Goal: Task Accomplishment & Management: Manage account settings

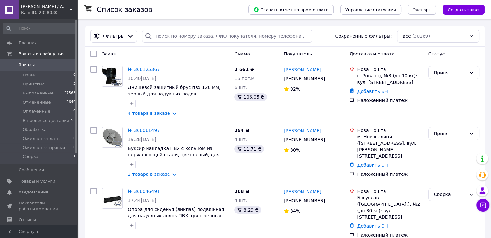
click at [30, 66] on span "Заказы" at bounding box center [27, 65] width 16 height 6
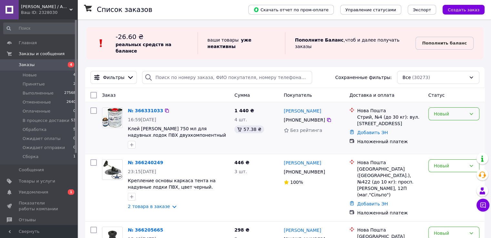
click at [468, 111] on icon at bounding box center [470, 113] width 5 height 5
click at [449, 123] on li "Принят" at bounding box center [453, 122] width 50 height 12
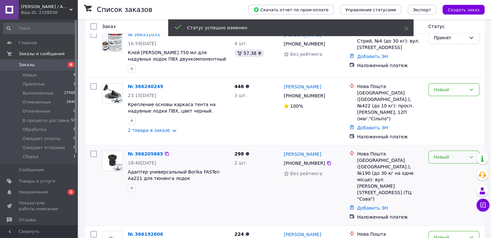
scroll to position [97, 0]
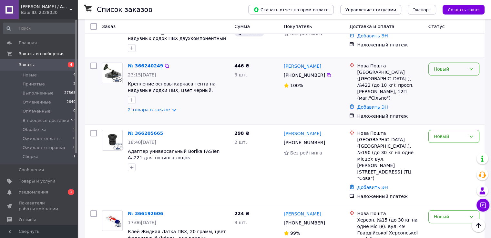
click at [460, 65] on div "Новый" at bounding box center [450, 68] width 32 height 7
click at [447, 77] on li "Принят" at bounding box center [453, 77] width 50 height 12
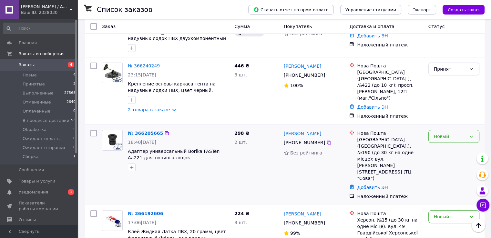
click at [469, 134] on icon at bounding box center [470, 136] width 5 height 5
click at [450, 139] on li "Принят" at bounding box center [453, 139] width 50 height 12
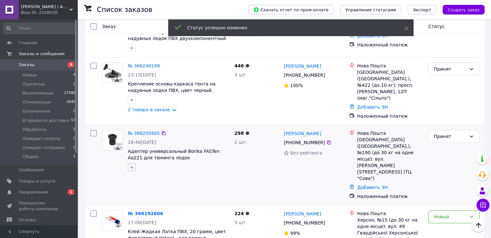
click at [132, 165] on icon "button" at bounding box center [131, 167] width 5 height 5
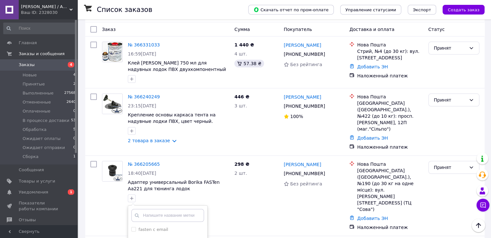
scroll to position [65, 0]
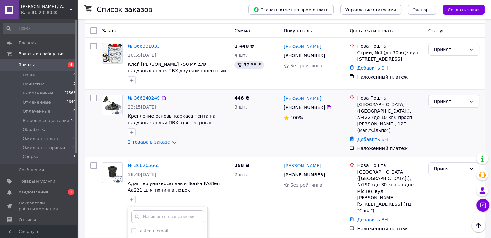
click at [210, 131] on div at bounding box center [178, 132] width 104 height 10
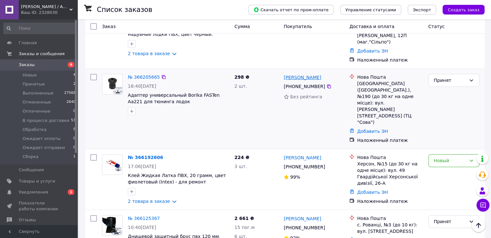
scroll to position [161, 0]
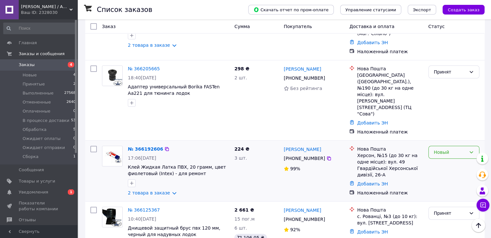
click at [440, 146] on div "Новый" at bounding box center [453, 152] width 51 height 13
click at [447, 134] on li "Принят" at bounding box center [453, 135] width 50 height 12
click at [35, 193] on span "Уведомления" at bounding box center [33, 192] width 29 height 6
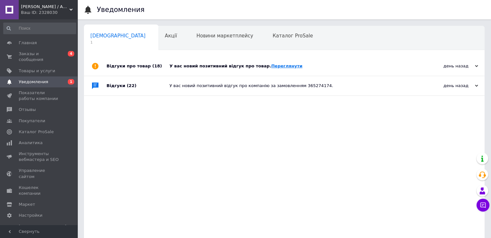
click at [273, 66] on link "Переглянути" at bounding box center [286, 66] width 31 height 5
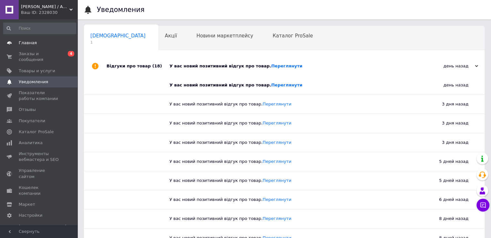
click at [29, 44] on span "Главная" at bounding box center [28, 43] width 18 height 6
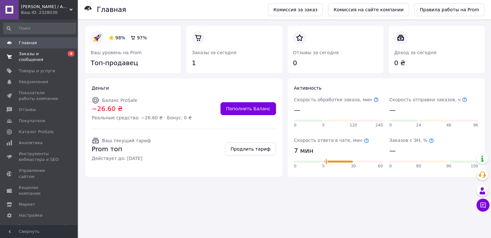
click at [32, 55] on span "Заказы и сообщения" at bounding box center [39, 57] width 41 height 12
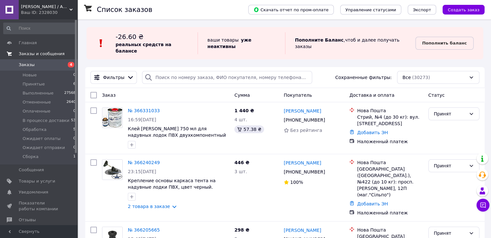
click at [32, 55] on span "Заказы и сообщения" at bounding box center [42, 54] width 46 height 6
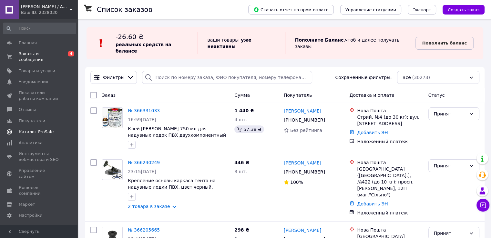
click at [33, 129] on span "Каталог ProSale" at bounding box center [36, 132] width 35 height 6
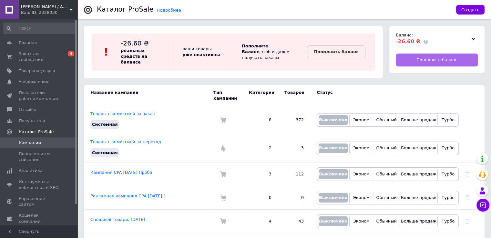
click at [444, 60] on span "Пополнить баланс" at bounding box center [436, 60] width 41 height 6
